Goal: Task Accomplishment & Management: Manage account settings

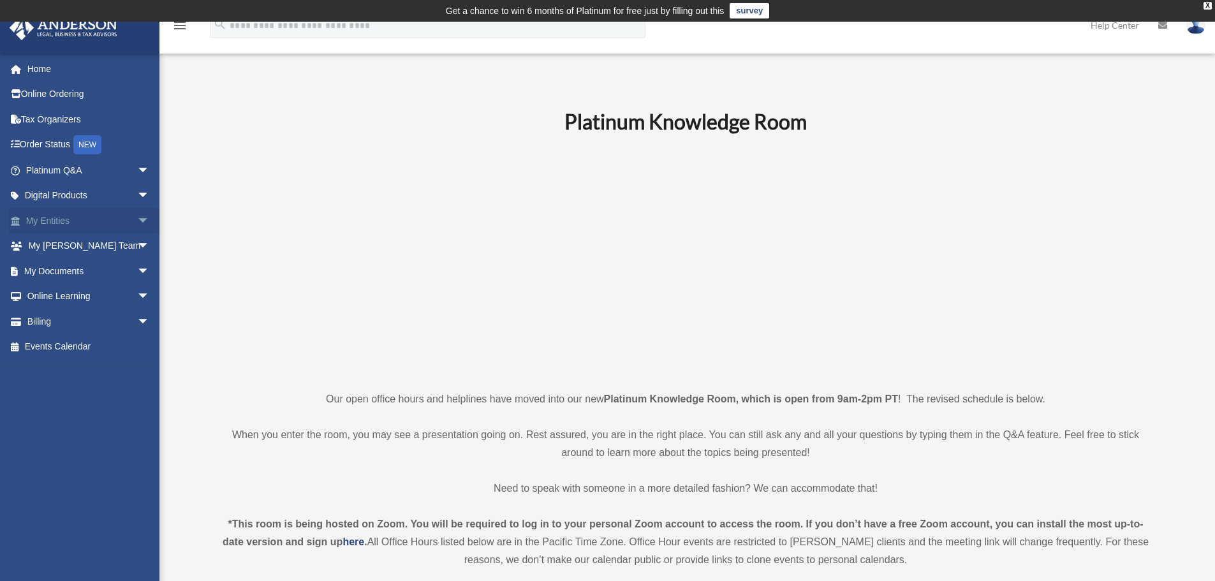
click at [97, 215] on link "My Entities arrow_drop_down" at bounding box center [89, 221] width 160 height 26
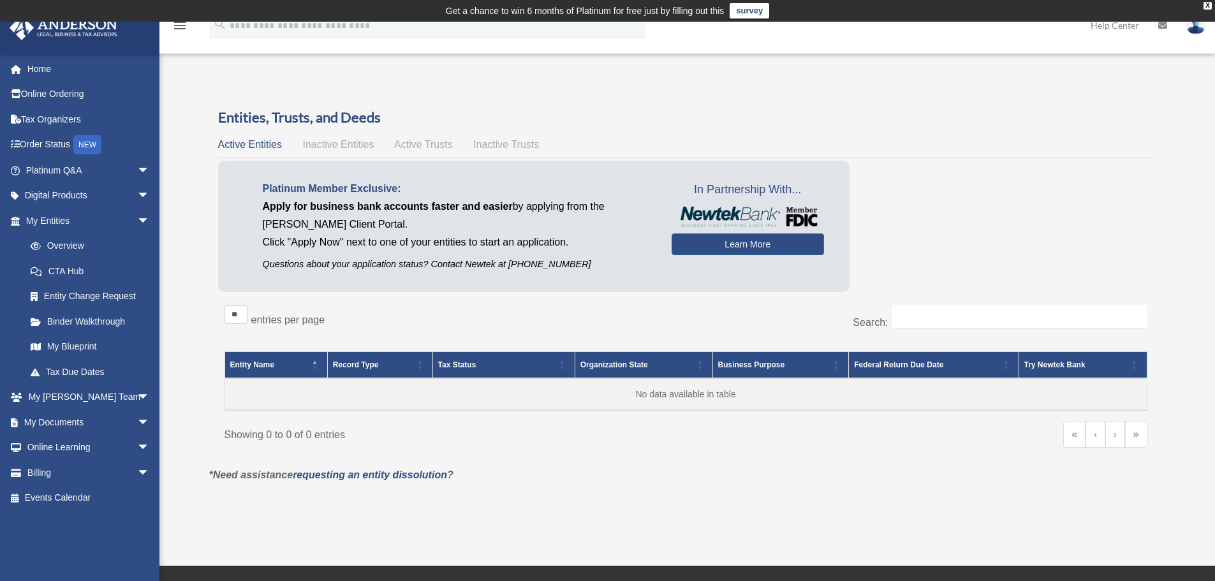
click at [1194, 25] on img at bounding box center [1196, 25] width 19 height 19
click at [957, 109] on link "Logout" at bounding box center [1005, 111] width 128 height 26
